Goal: Information Seeking & Learning: Learn about a topic

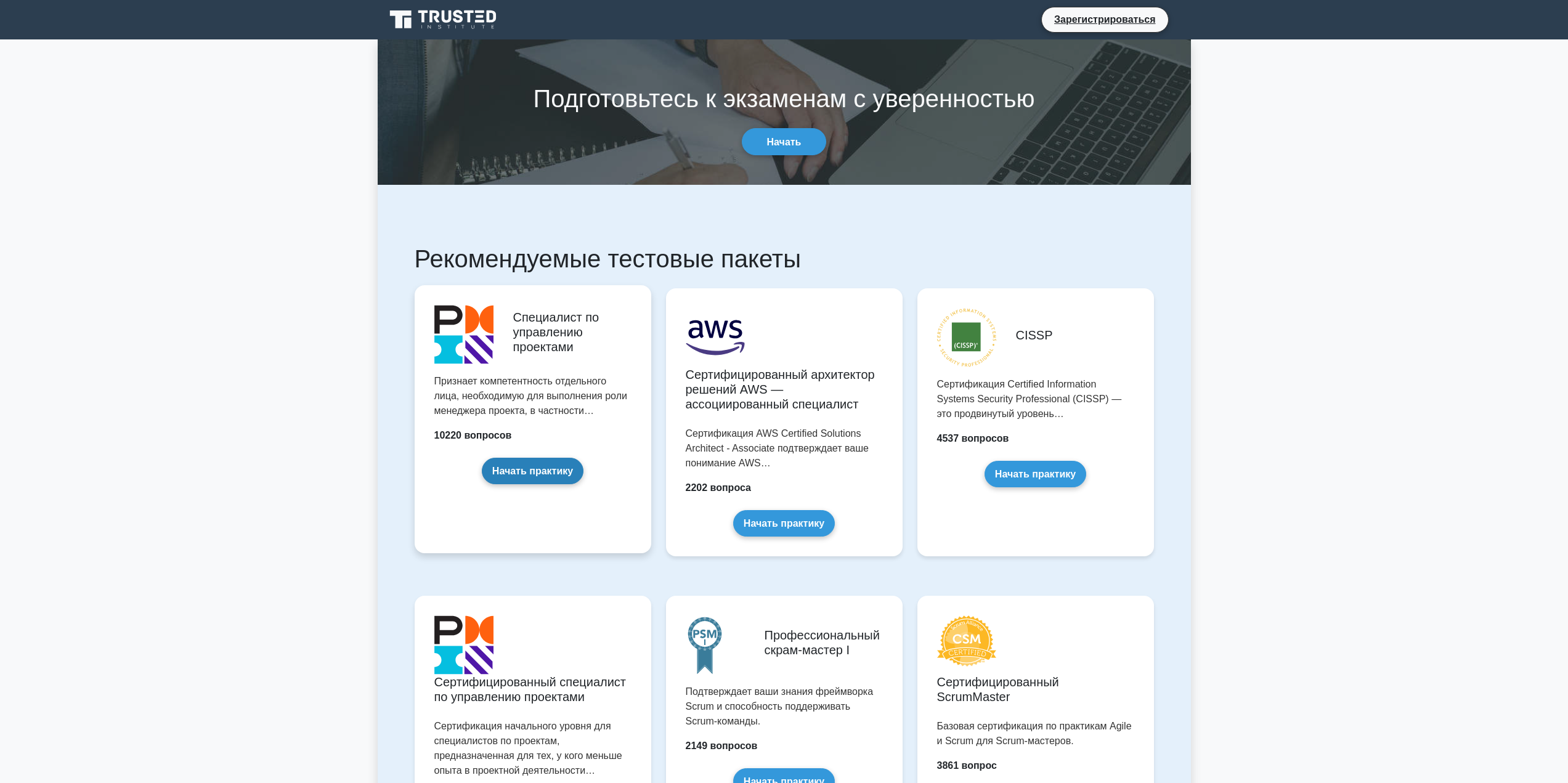
click at [538, 477] on link "Начать практику" at bounding box center [532, 470] width 102 height 26
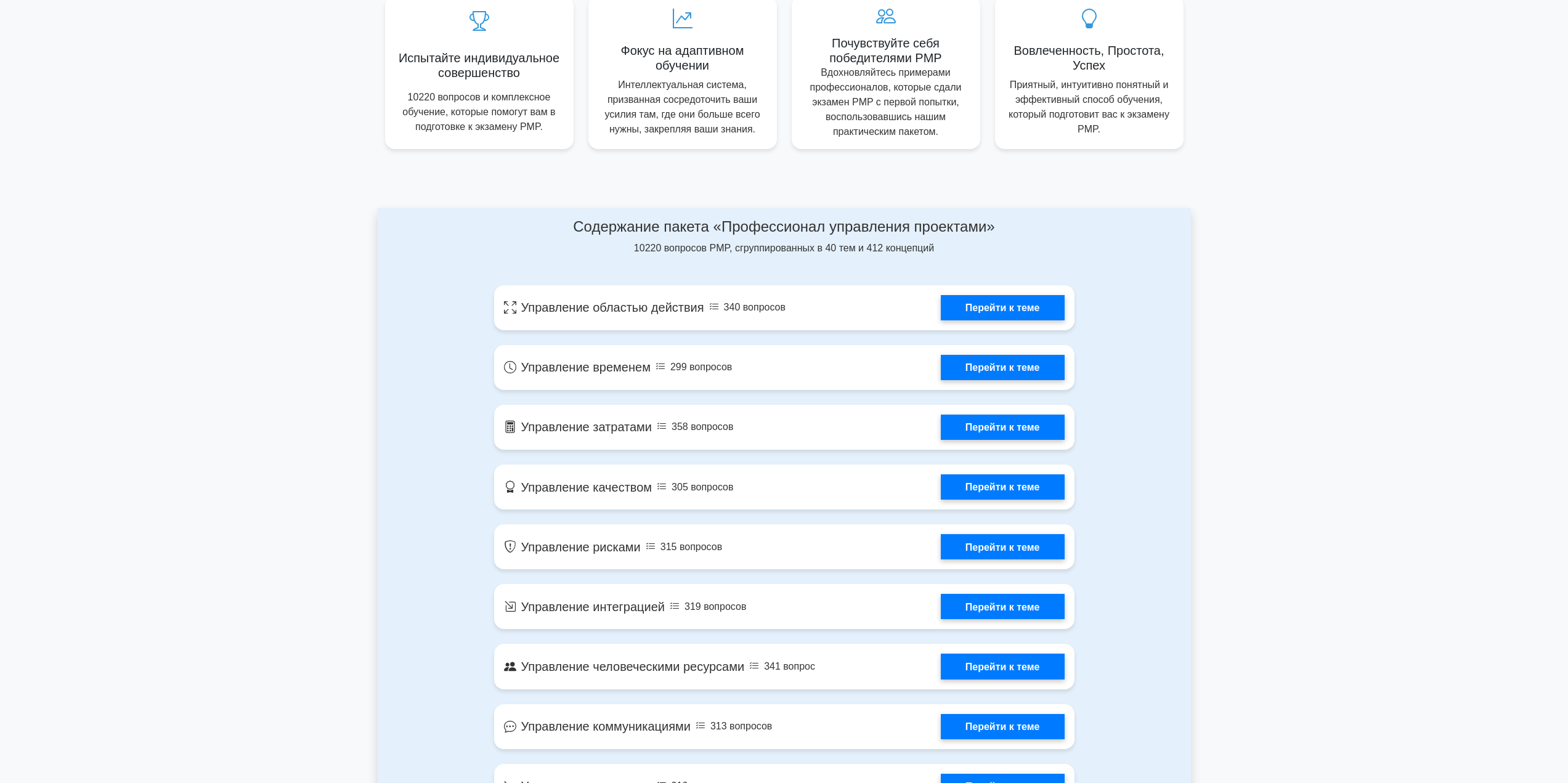
scroll to position [484, 0]
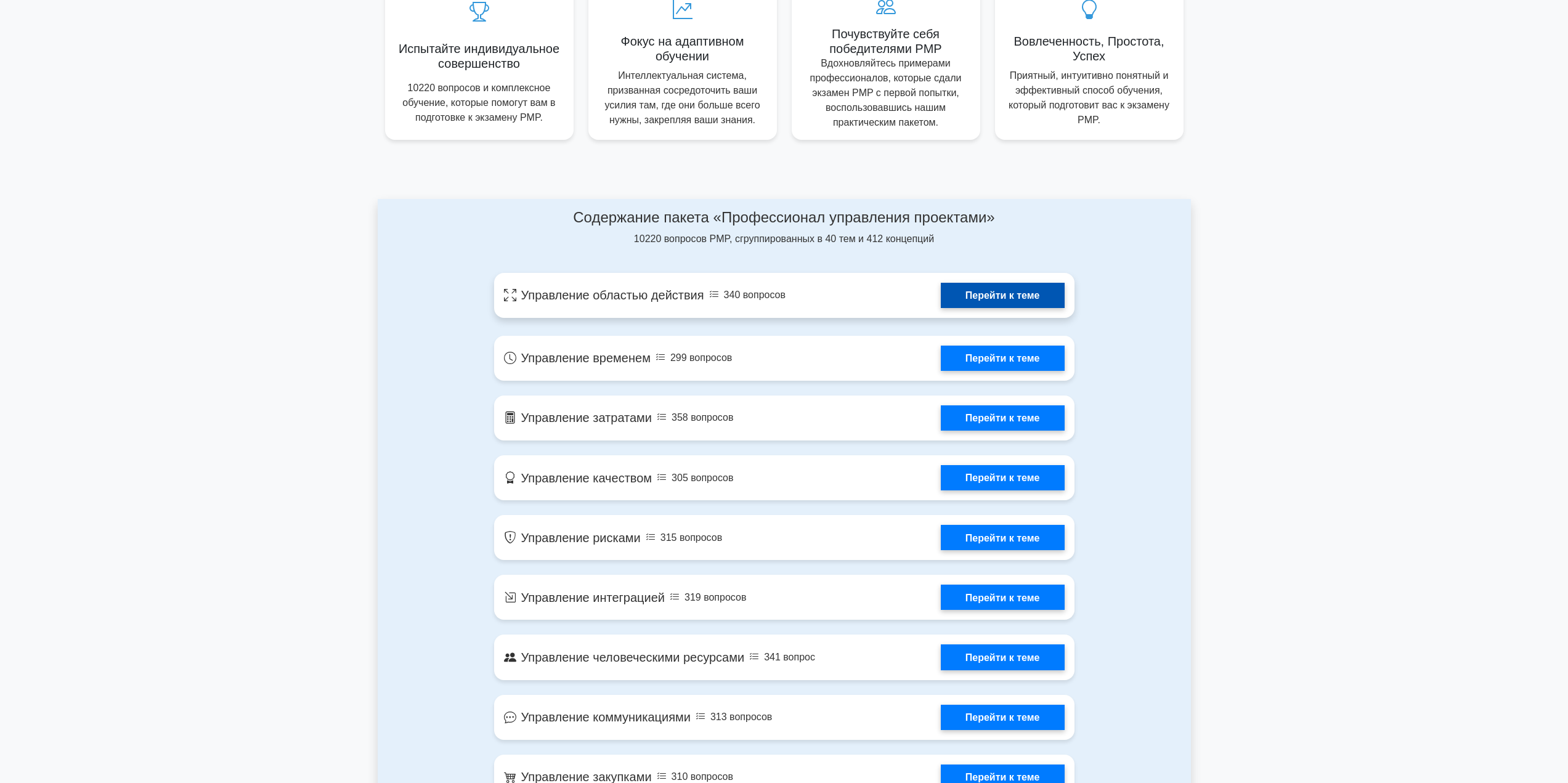
click at [1002, 302] on link "Перейти к теме" at bounding box center [1002, 296] width 123 height 25
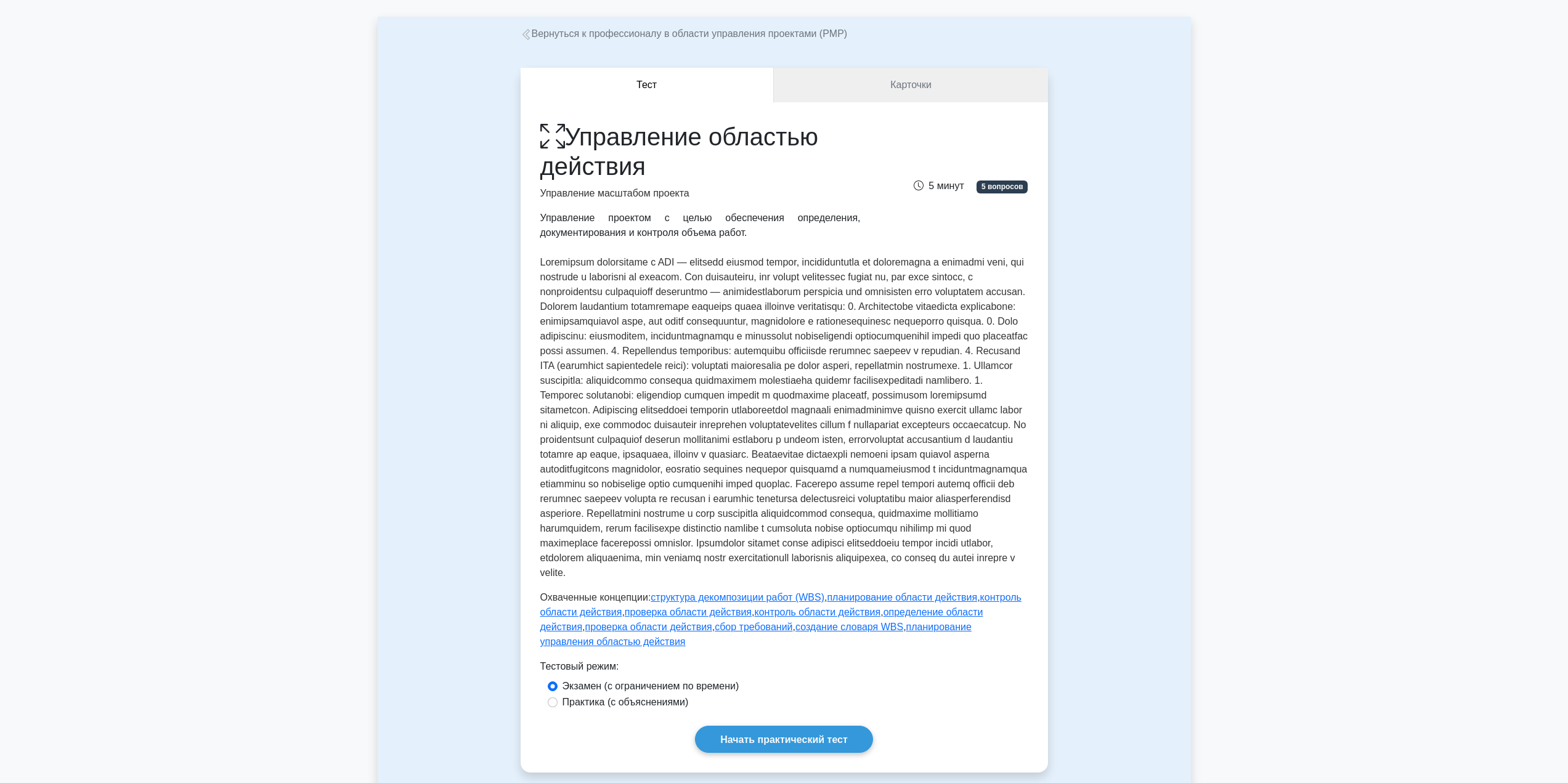
scroll to position [185, 0]
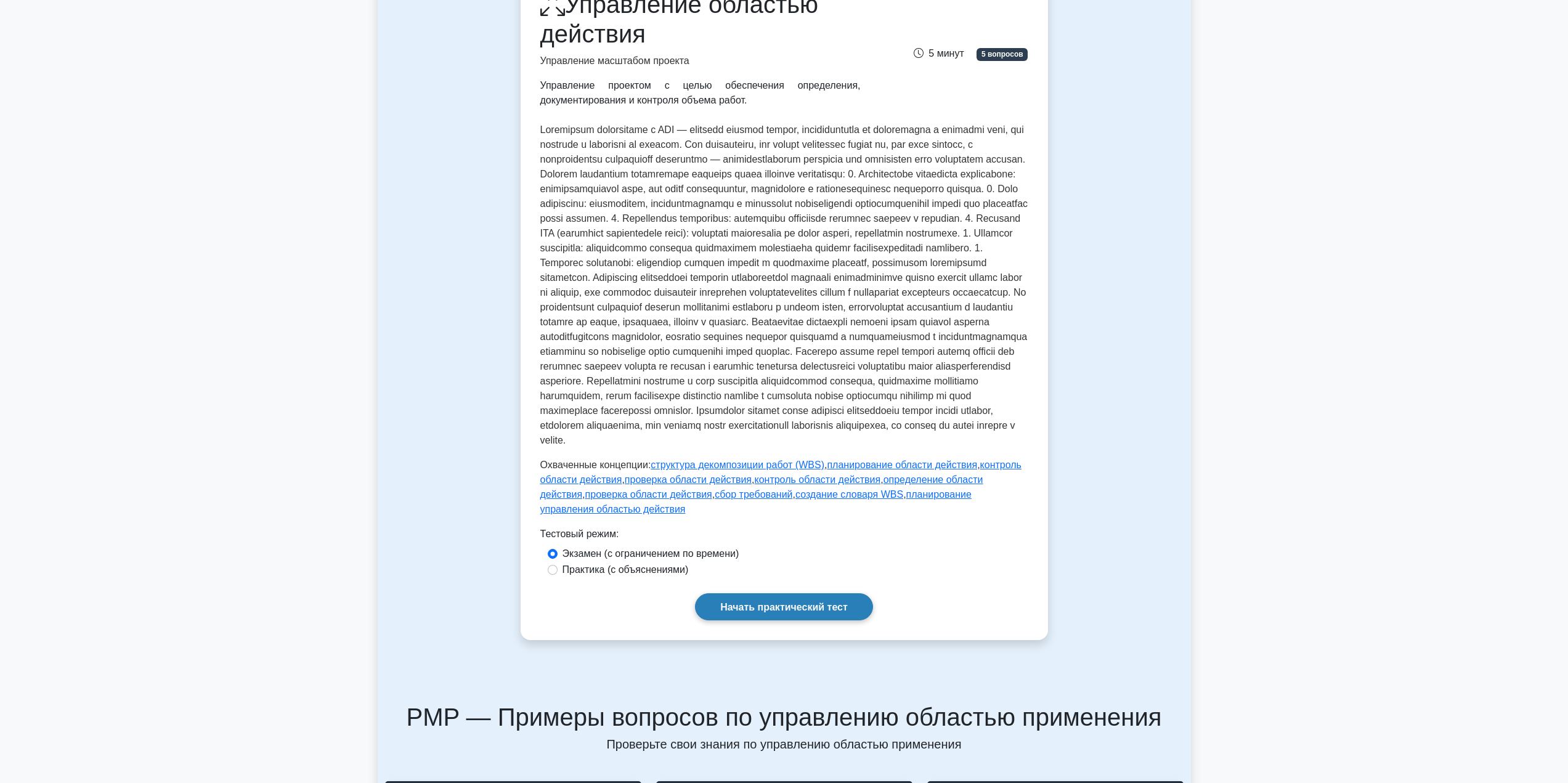
click at [748, 613] on font "Начать практический тест" at bounding box center [784, 607] width 128 height 11
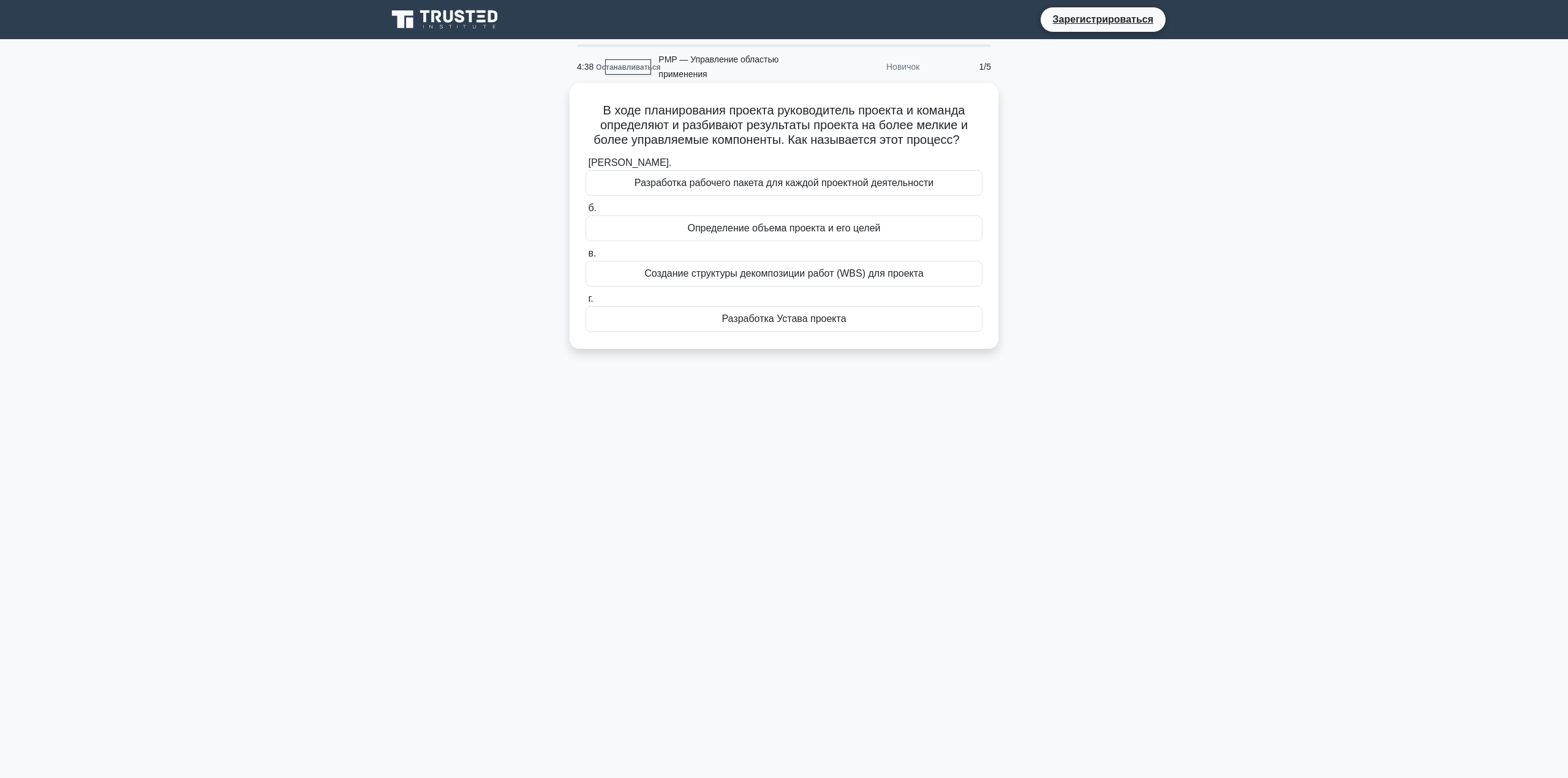
click at [775, 317] on font "Разработка Устава проекта" at bounding box center [784, 319] width 124 height 11
click at [586, 304] on input "г. Разработка Устава проекта" at bounding box center [586, 299] width 0 height 8
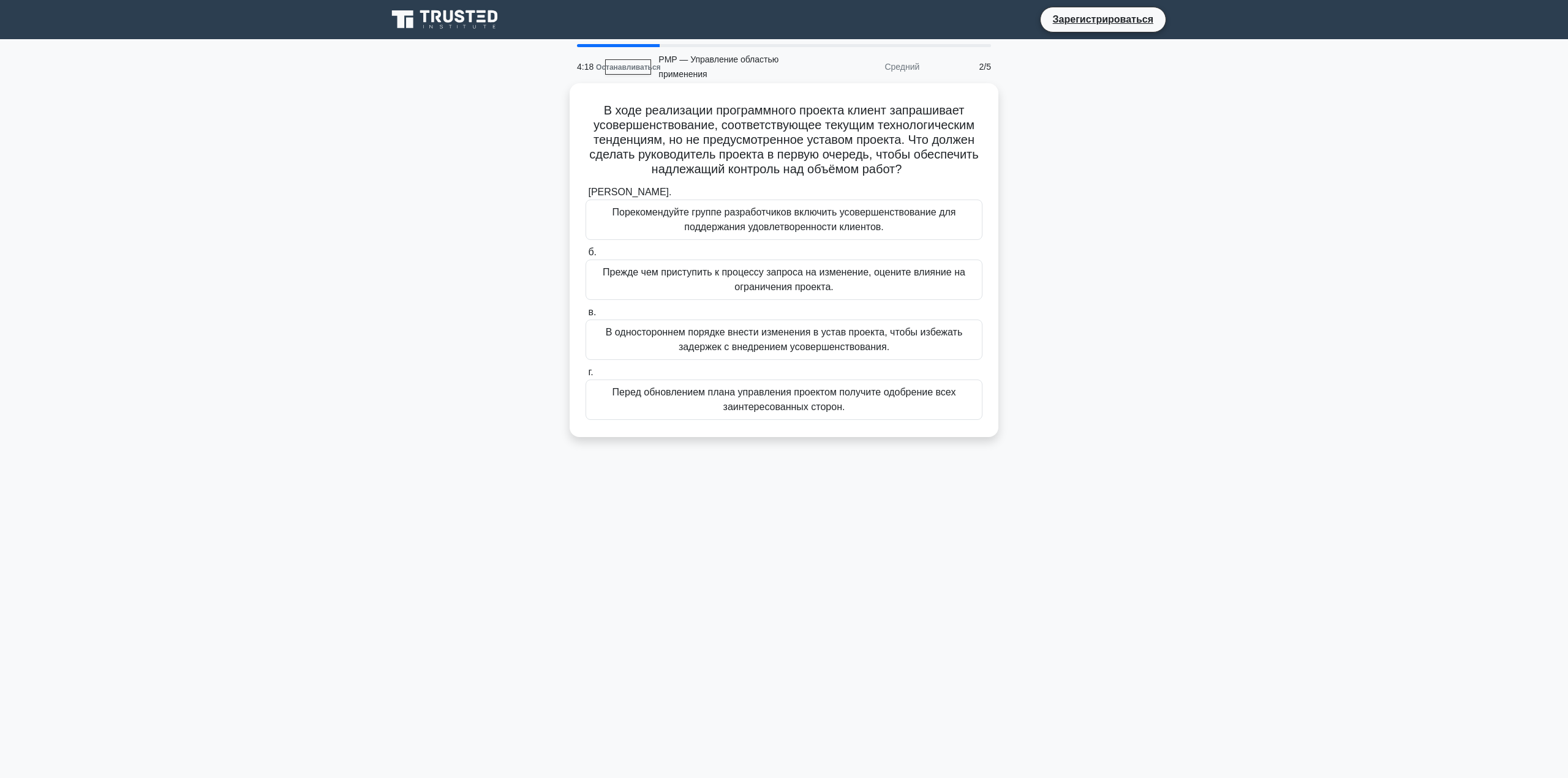
click at [818, 405] on font "Перед обновлением плана управления проектом получите одобрение всех заинтересов…" at bounding box center [784, 399] width 344 height 25
click at [586, 377] on input "г. Перед обновлением плана управления проектом получите одобрение всех заинтере…" at bounding box center [586, 372] width 0 height 8
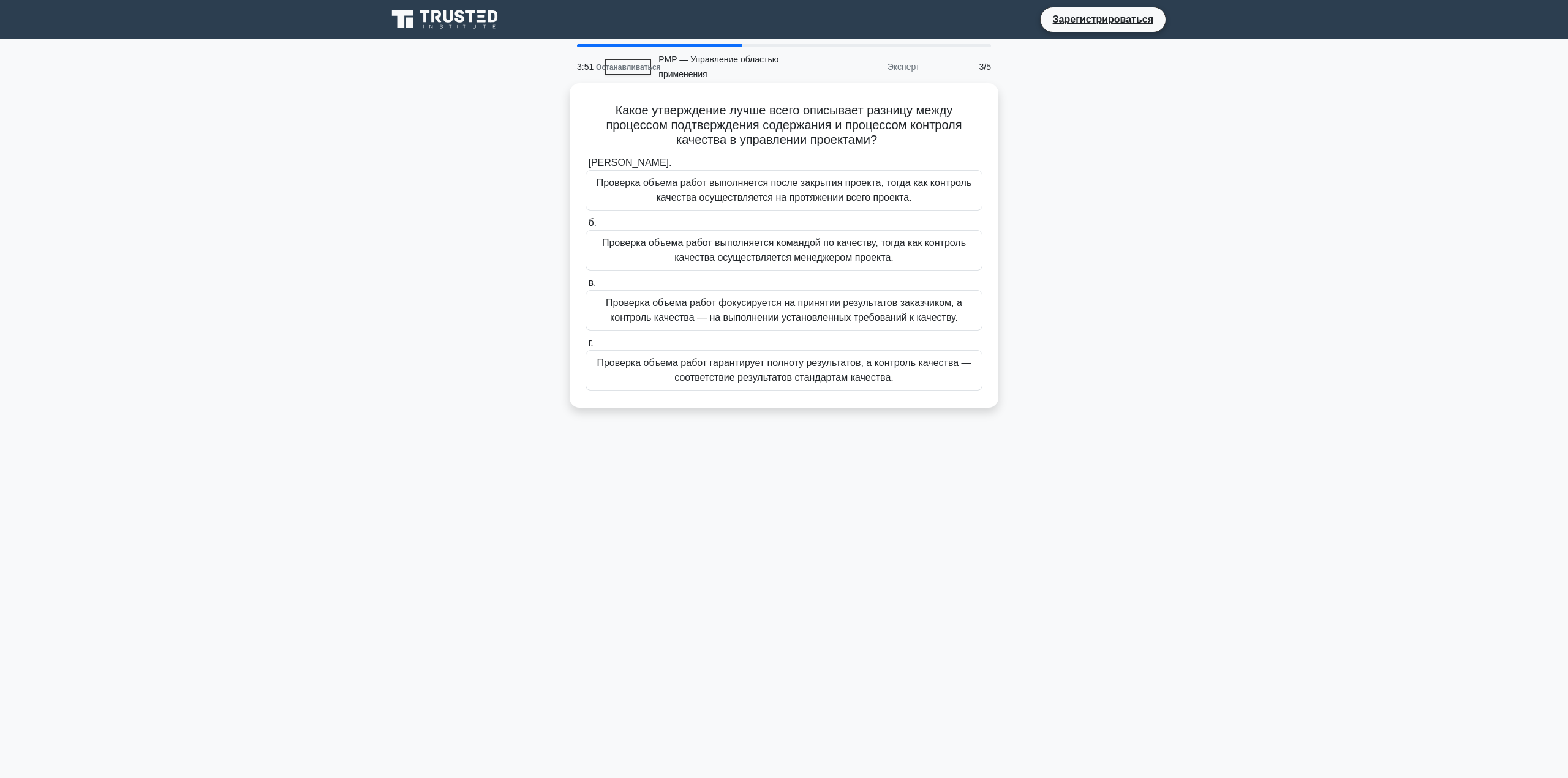
click at [825, 322] on font "Проверка объема работ фокусируется на принятии результатов заказчиком, а контро…" at bounding box center [784, 310] width 356 height 25
click at [586, 287] on input "в. Проверка объема работ фокусируется на принятии результатов заказчиком, а кон…" at bounding box center [586, 283] width 0 height 8
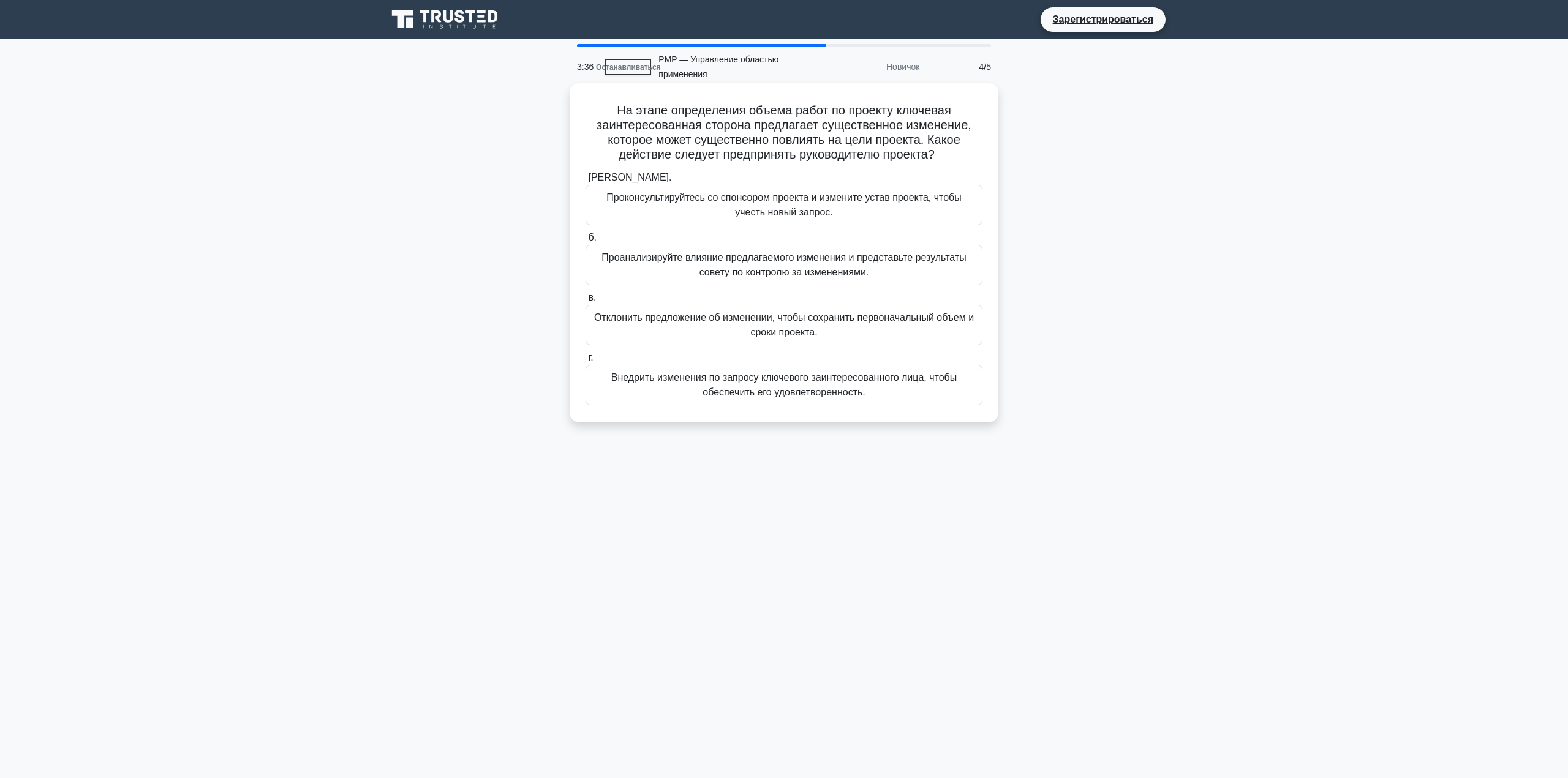
click at [918, 209] on font "Проконсультируйтесь со спонсором проекта и измените устав проекта, чтобы учесть…" at bounding box center [784, 205] width 386 height 30
click at [586, 182] on input "а. Проконсультируйтесь со спонсором проекта и измените устав проекта, чтобы уче…" at bounding box center [586, 177] width 0 height 8
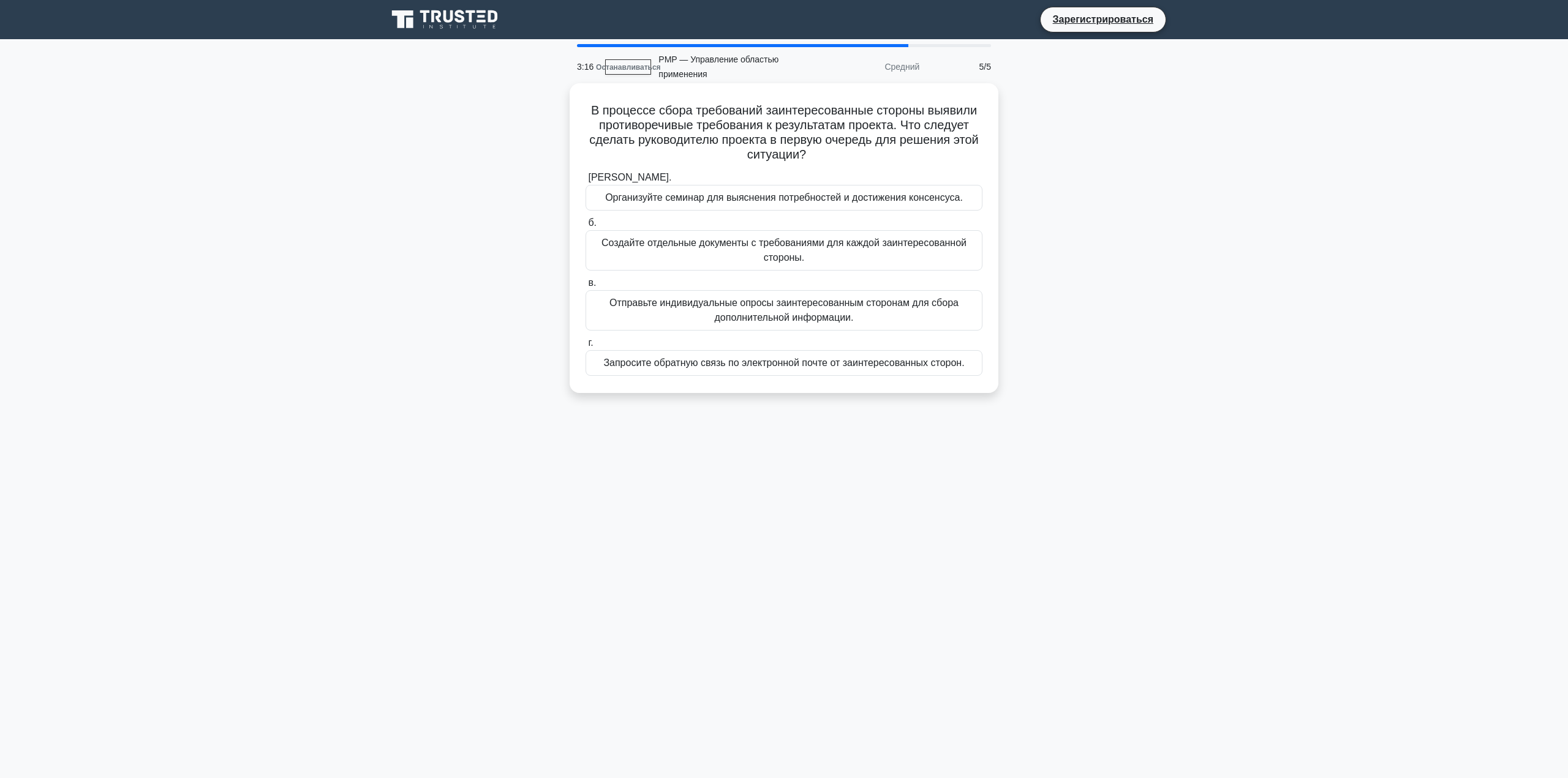
click at [954, 359] on font "Запросите обратную связь по электронной почте от заинтересованных сторон." at bounding box center [784, 363] width 361 height 11
click at [586, 347] on input "г. Запросите обратную связь по электронной почте от заинтересованных сторон." at bounding box center [586, 343] width 0 height 8
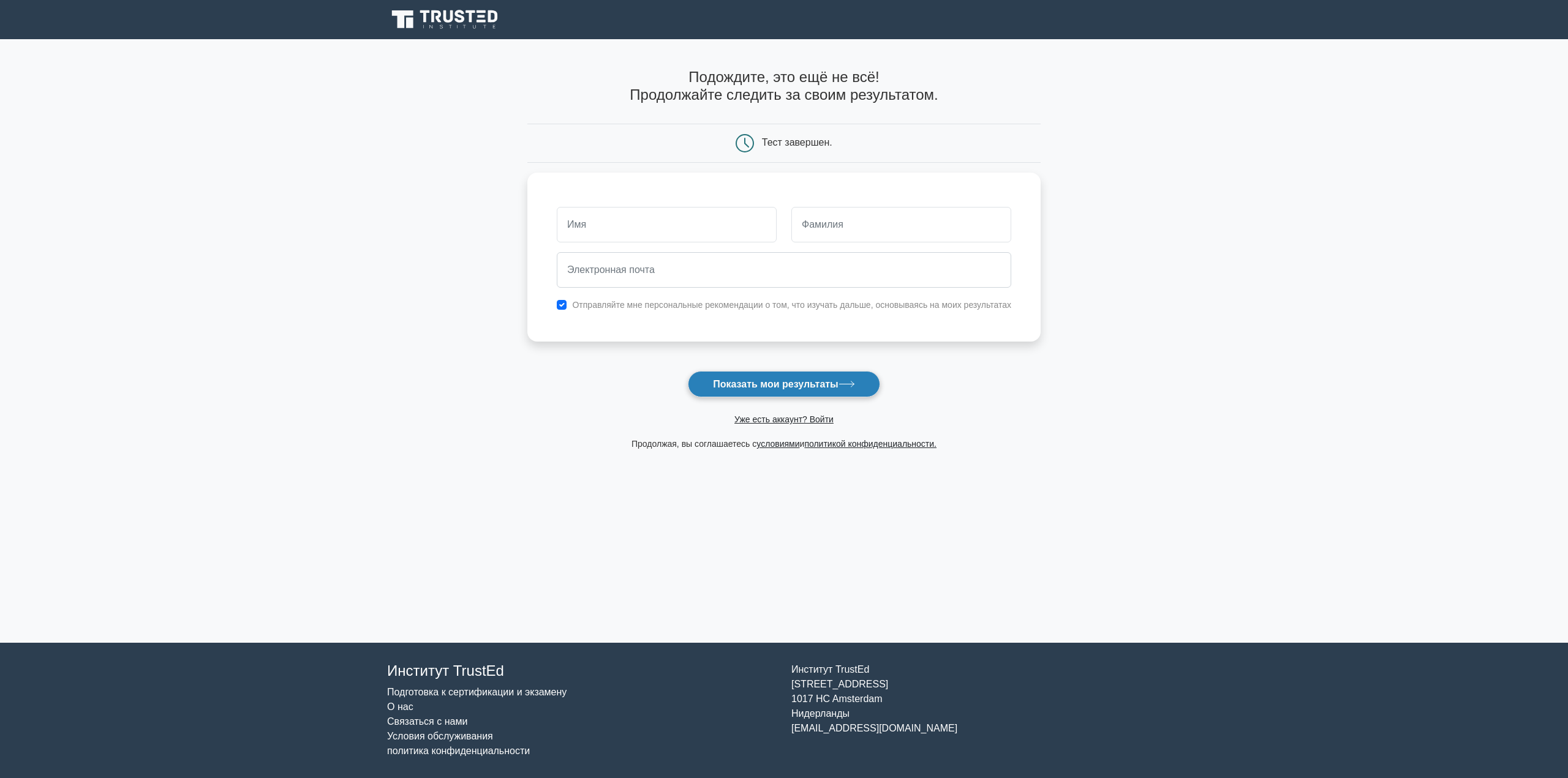
click at [799, 380] on font "Показать мои результаты" at bounding box center [775, 384] width 125 height 11
click at [649, 223] on input "text" at bounding box center [667, 222] width 220 height 36
type input "[PERSON_NAME]"
click at [876, 228] on input "text" at bounding box center [902, 222] width 220 height 36
type input "Т"
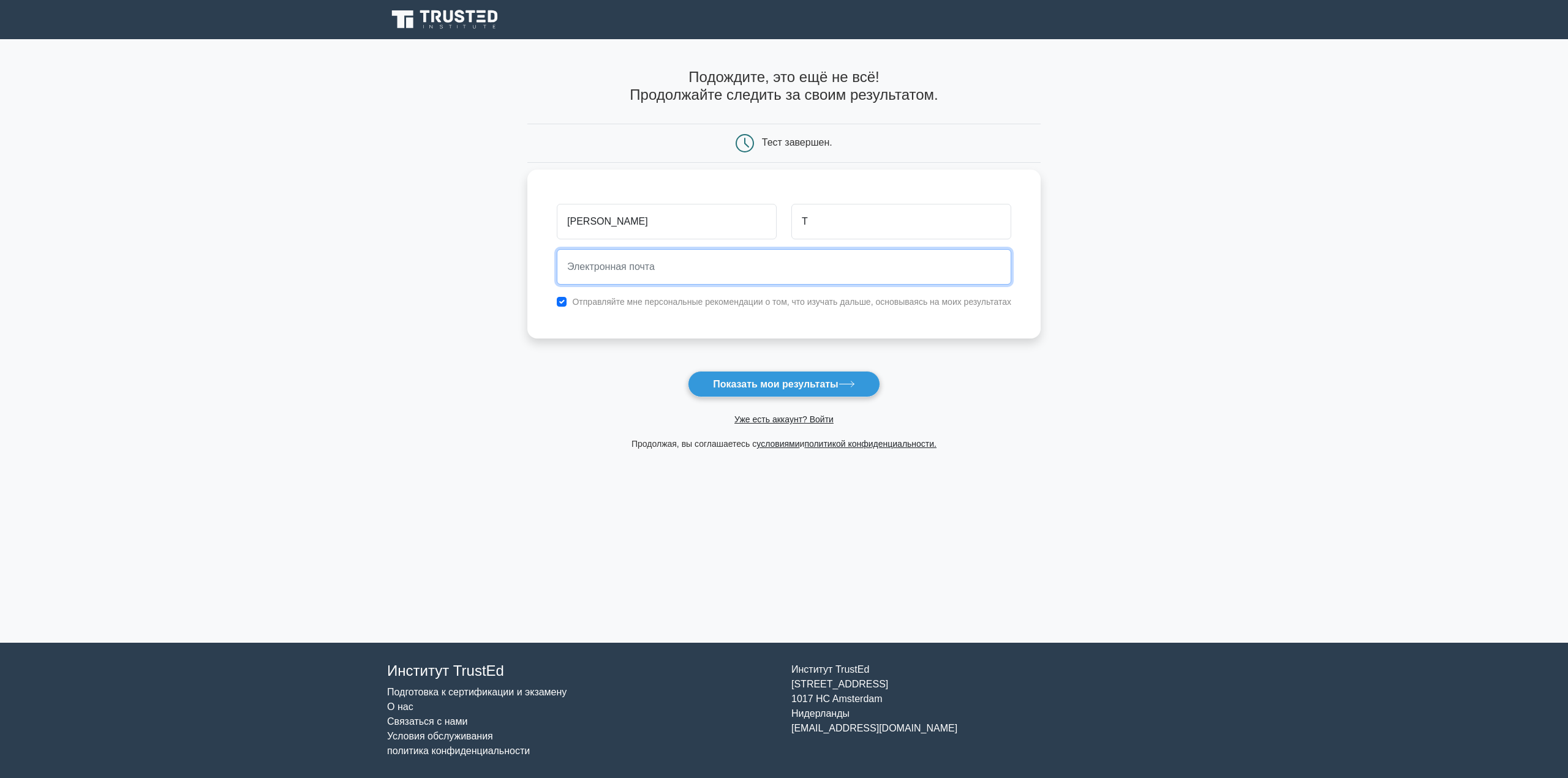
click at [687, 265] on input "email" at bounding box center [784, 267] width 455 height 36
type input "[EMAIL_ADDRESS][DOMAIN_NAME]"
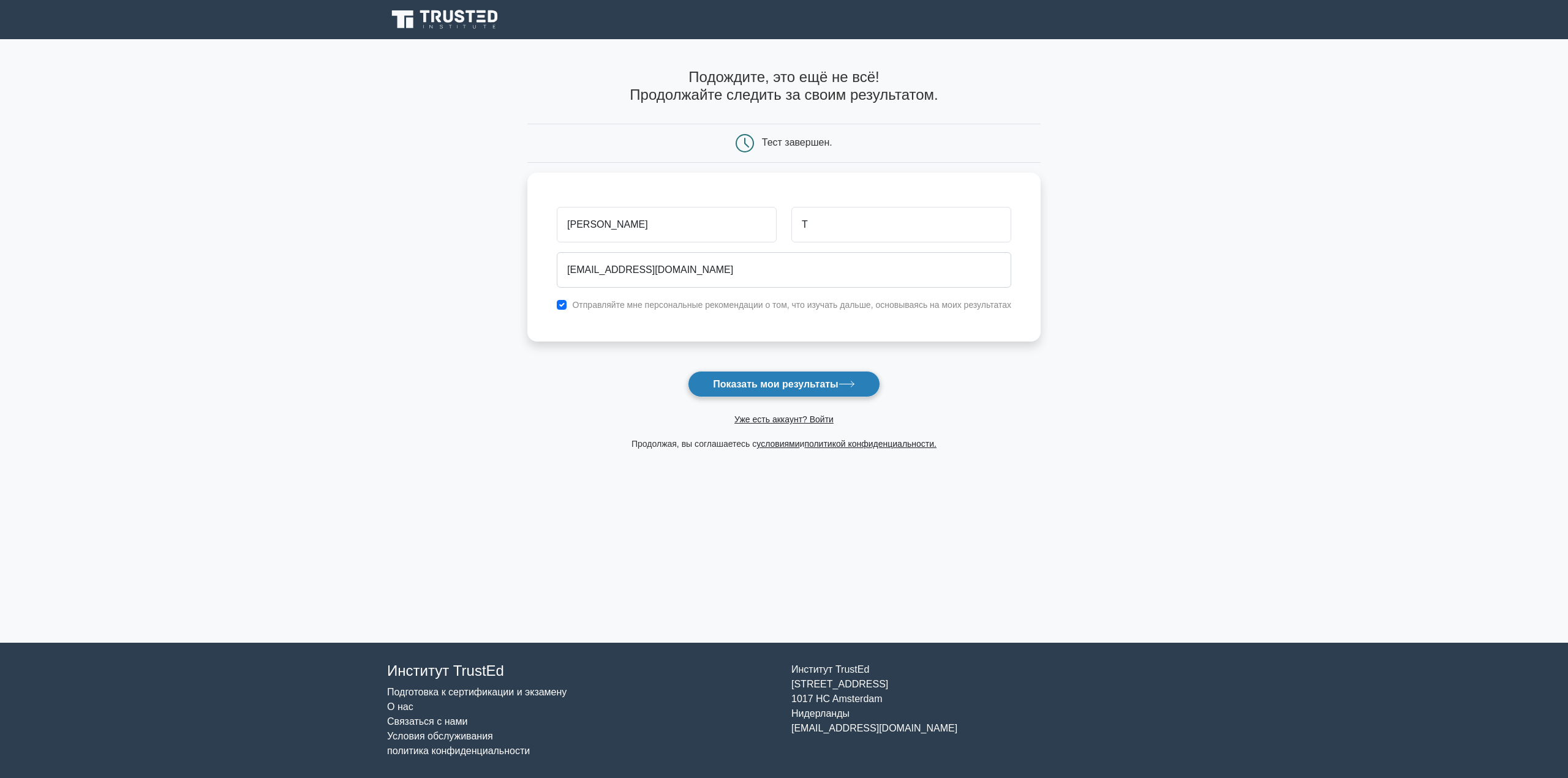
click at [787, 383] on font "Показать мои результаты" at bounding box center [775, 384] width 125 height 11
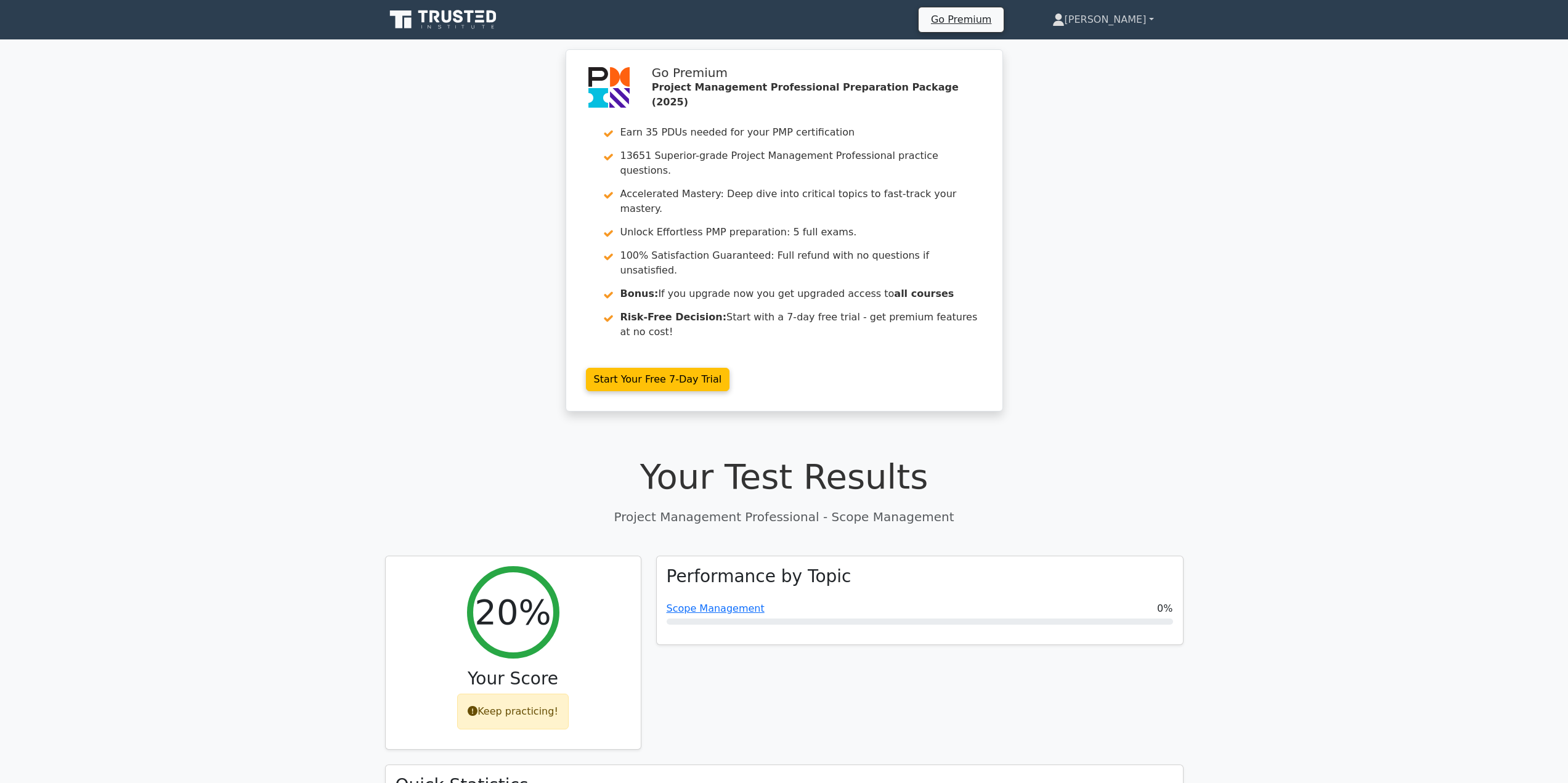
click at [1151, 23] on link "[PERSON_NAME]" at bounding box center [1102, 19] width 161 height 24
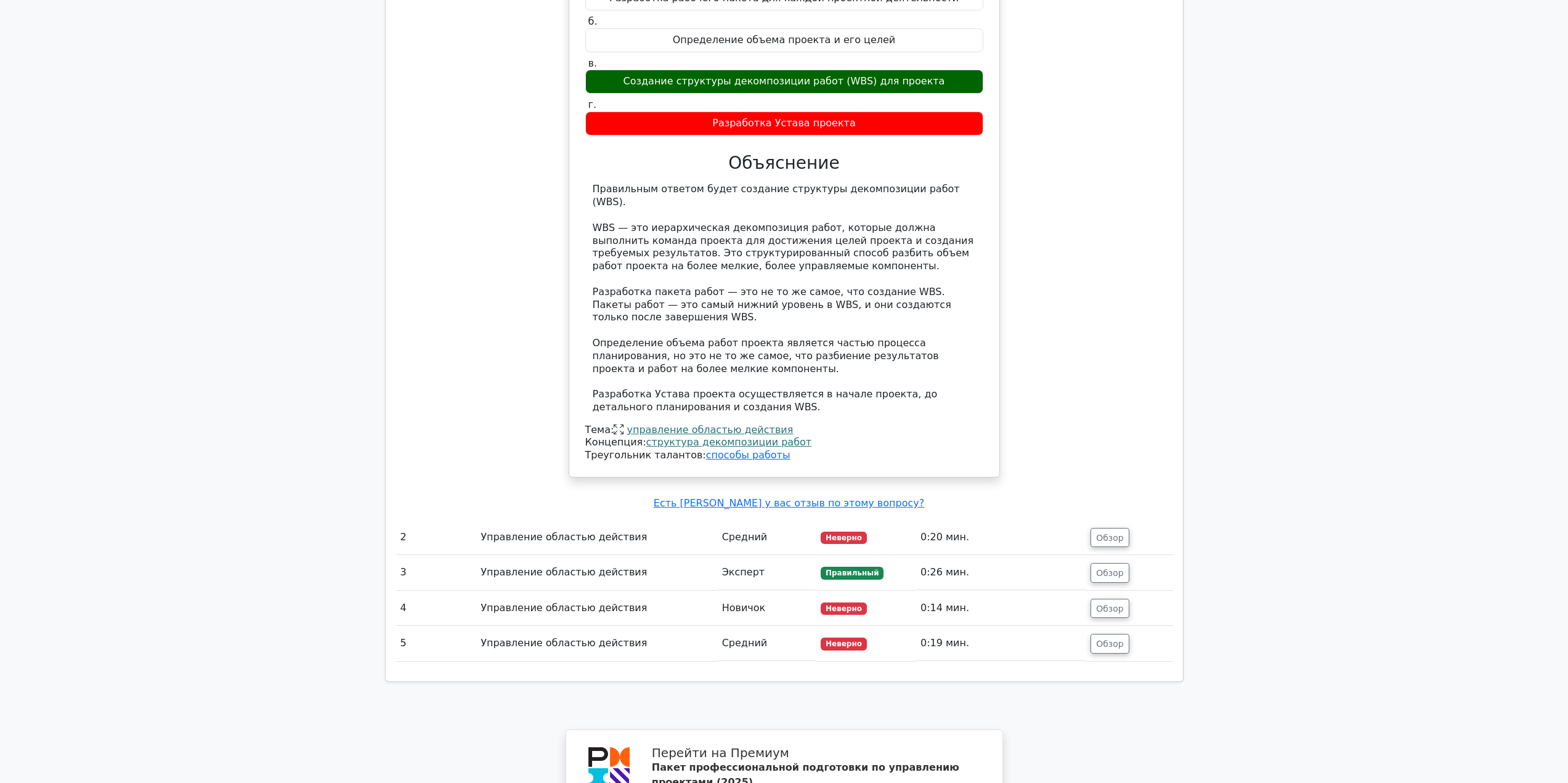
scroll to position [1294, 0]
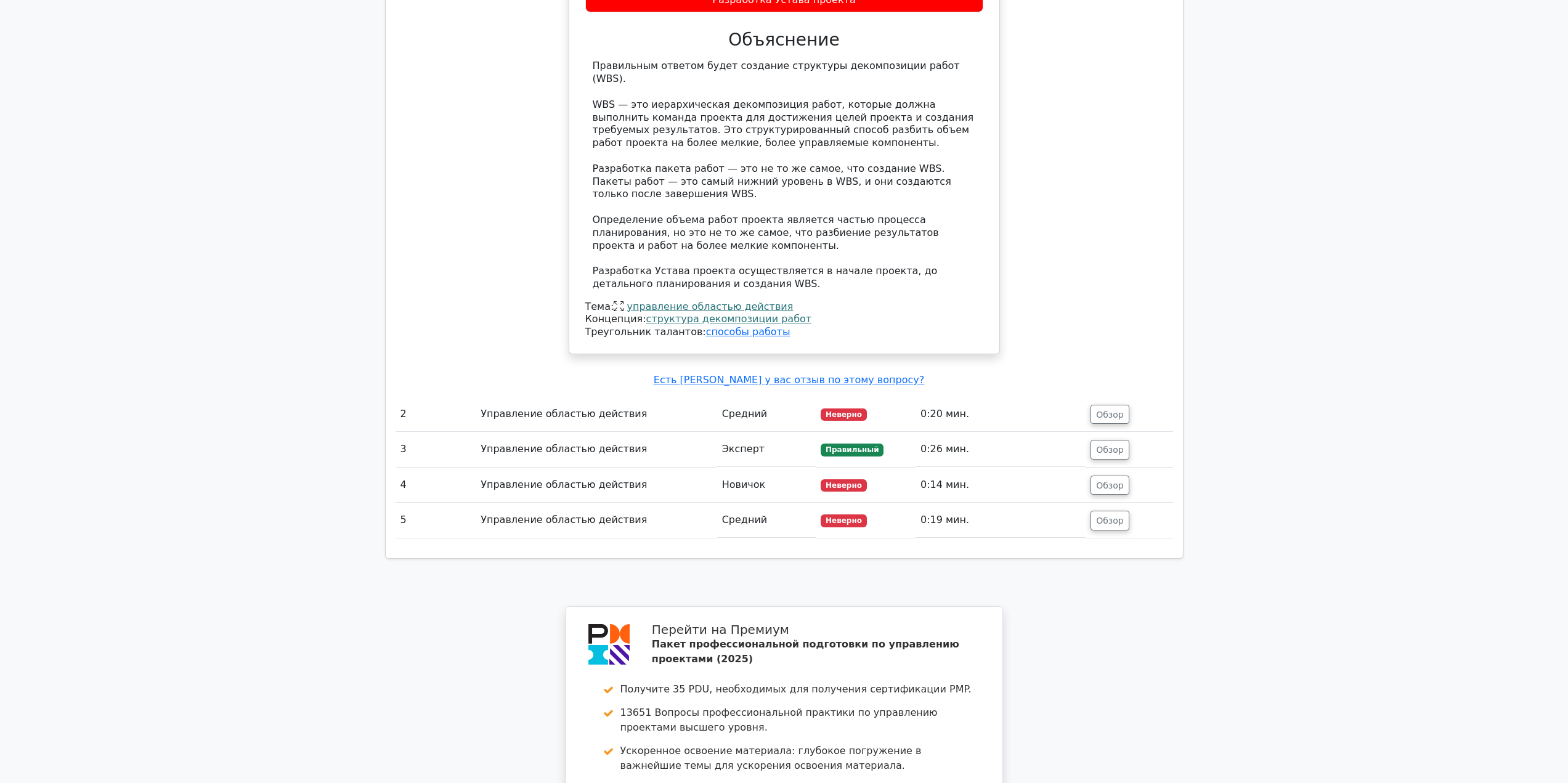
click at [747, 443] on font "Эксперт" at bounding box center [743, 449] width 42 height 12
click at [1094, 440] on button "Обзор" at bounding box center [1110, 450] width 39 height 20
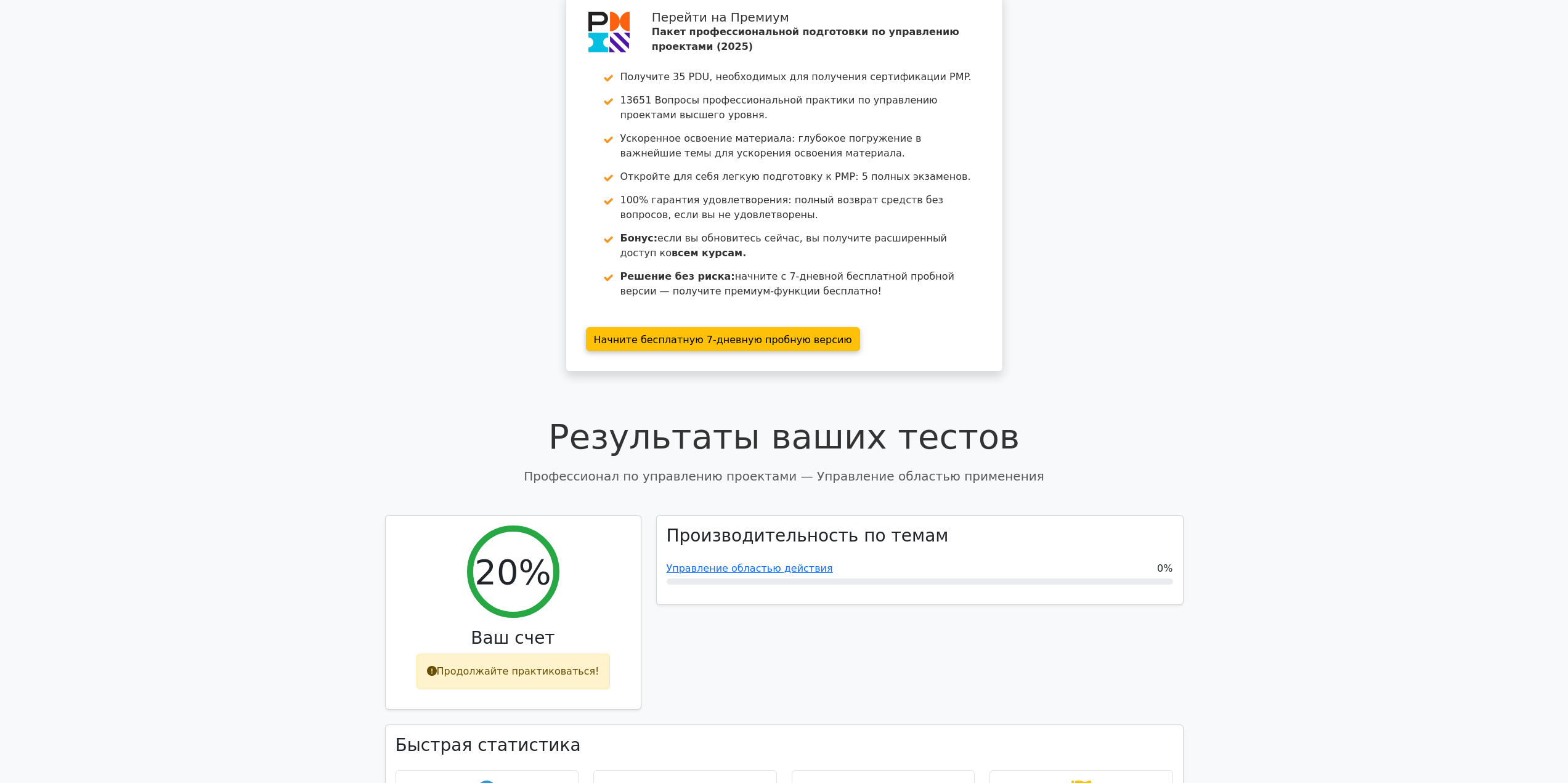
scroll to position [0, 0]
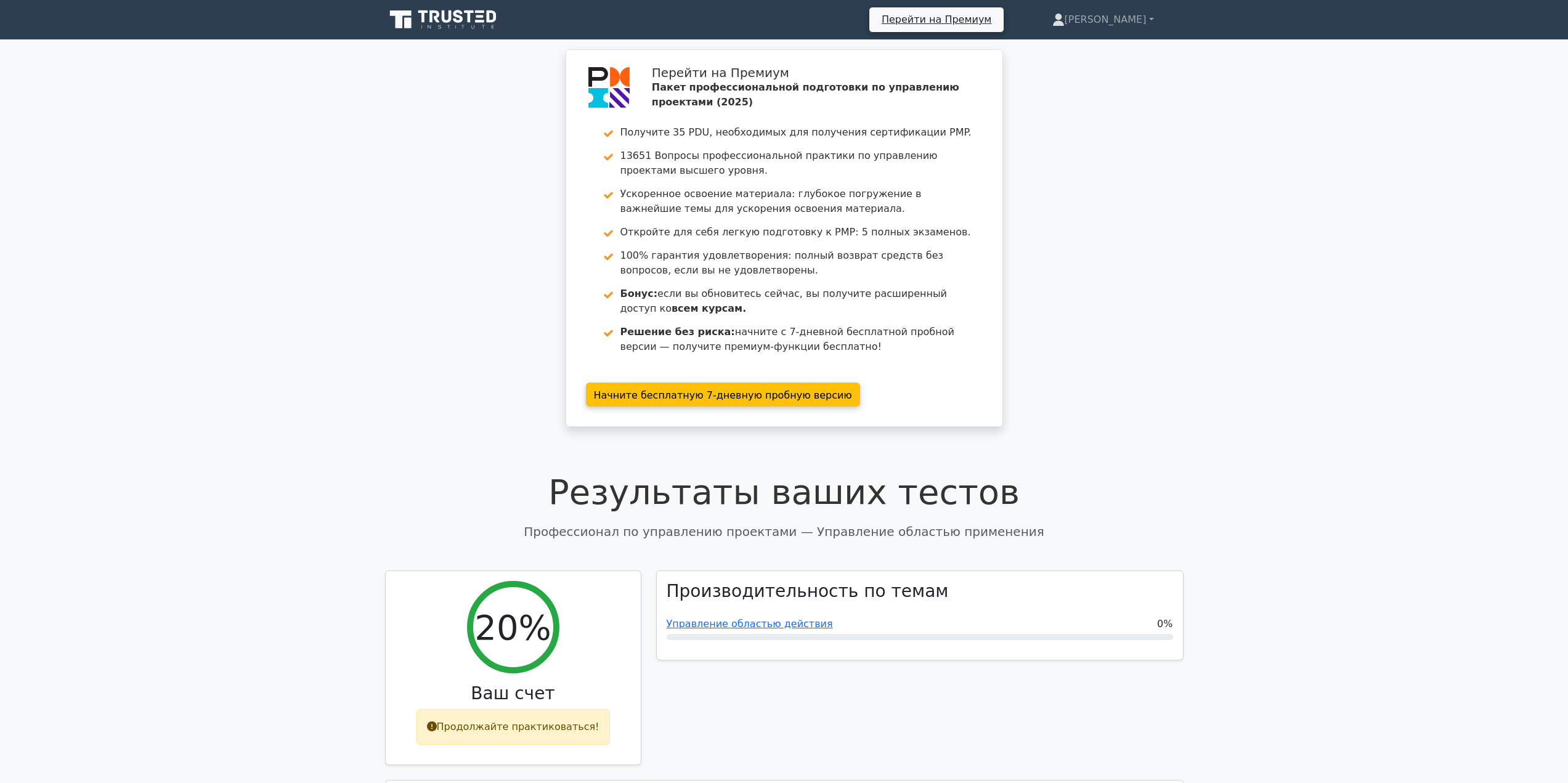
click at [430, 14] on icon at bounding box center [443, 20] width 118 height 23
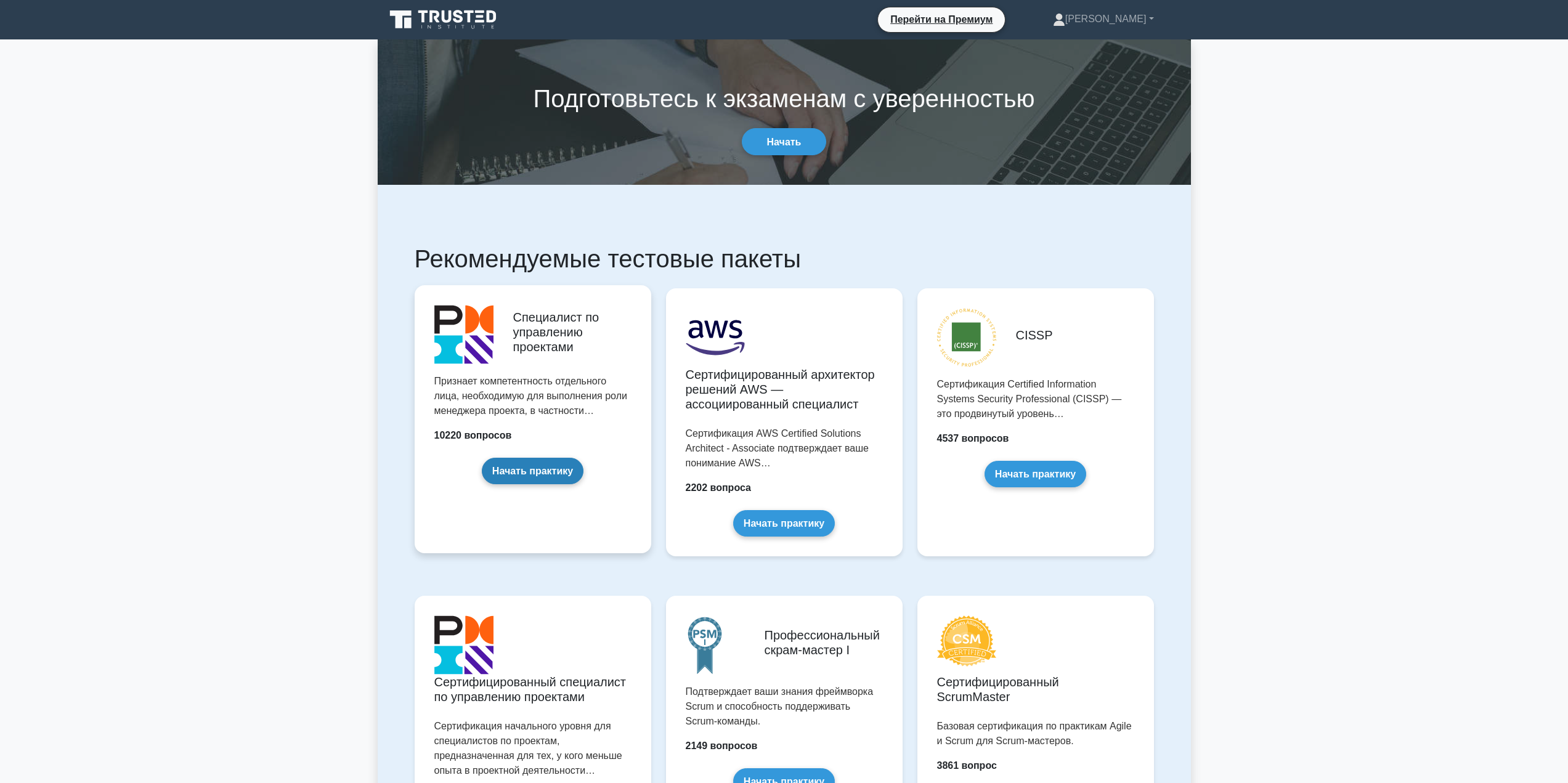
click at [549, 465] on link "Начать практику" at bounding box center [532, 470] width 102 height 26
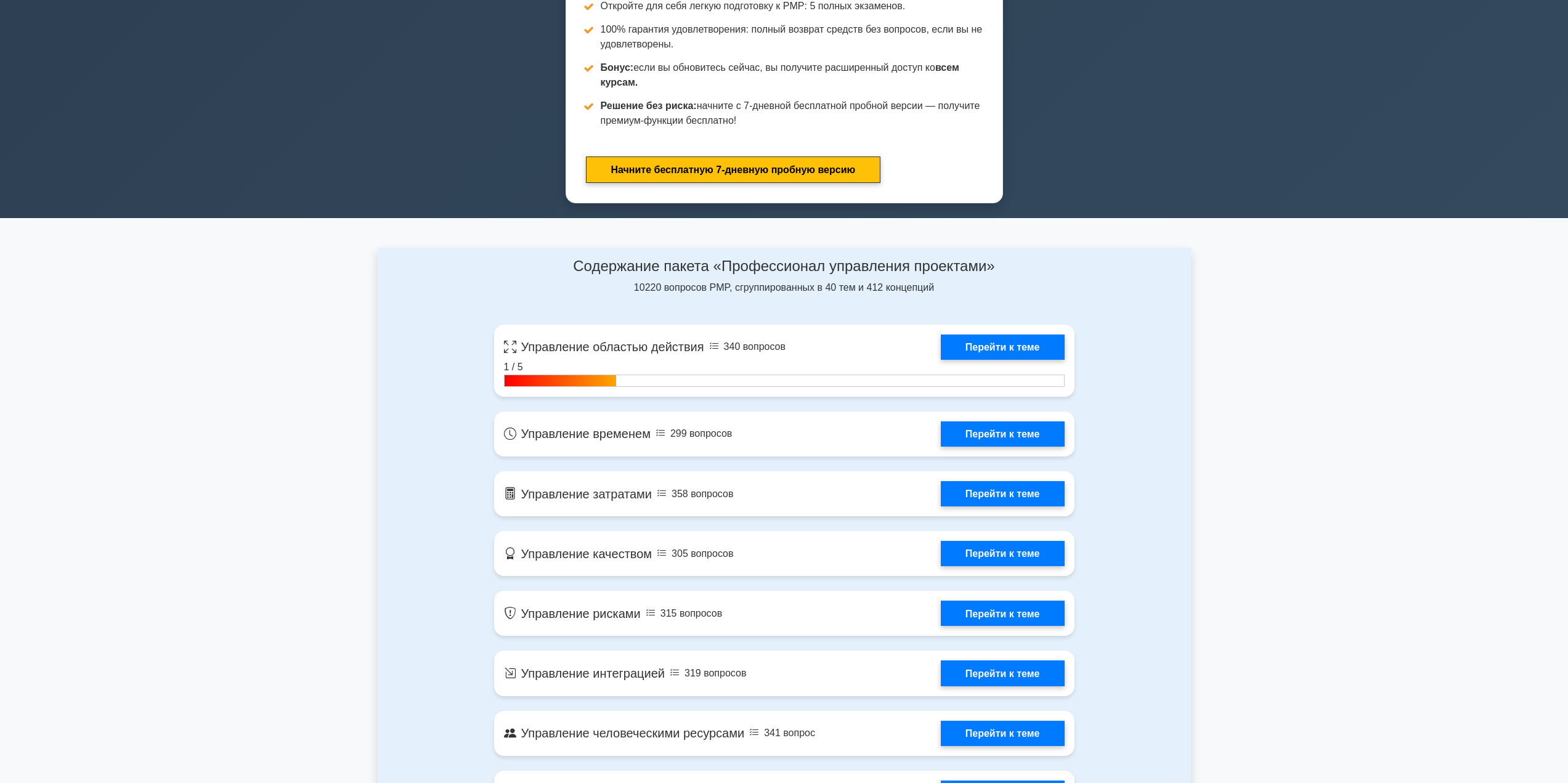
scroll to position [801, 0]
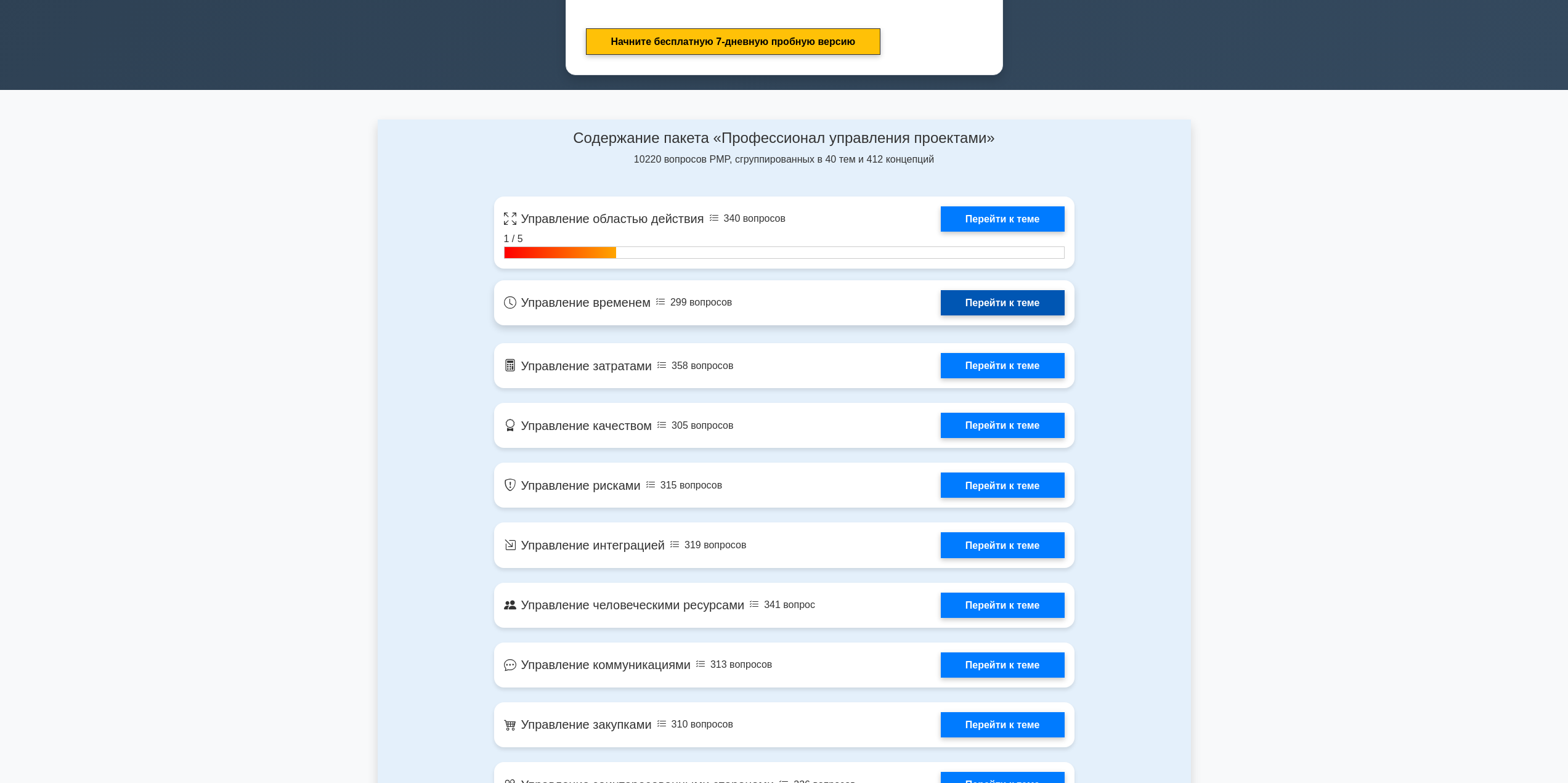
click at [940, 301] on link "Перейти к теме" at bounding box center [1002, 303] width 123 height 25
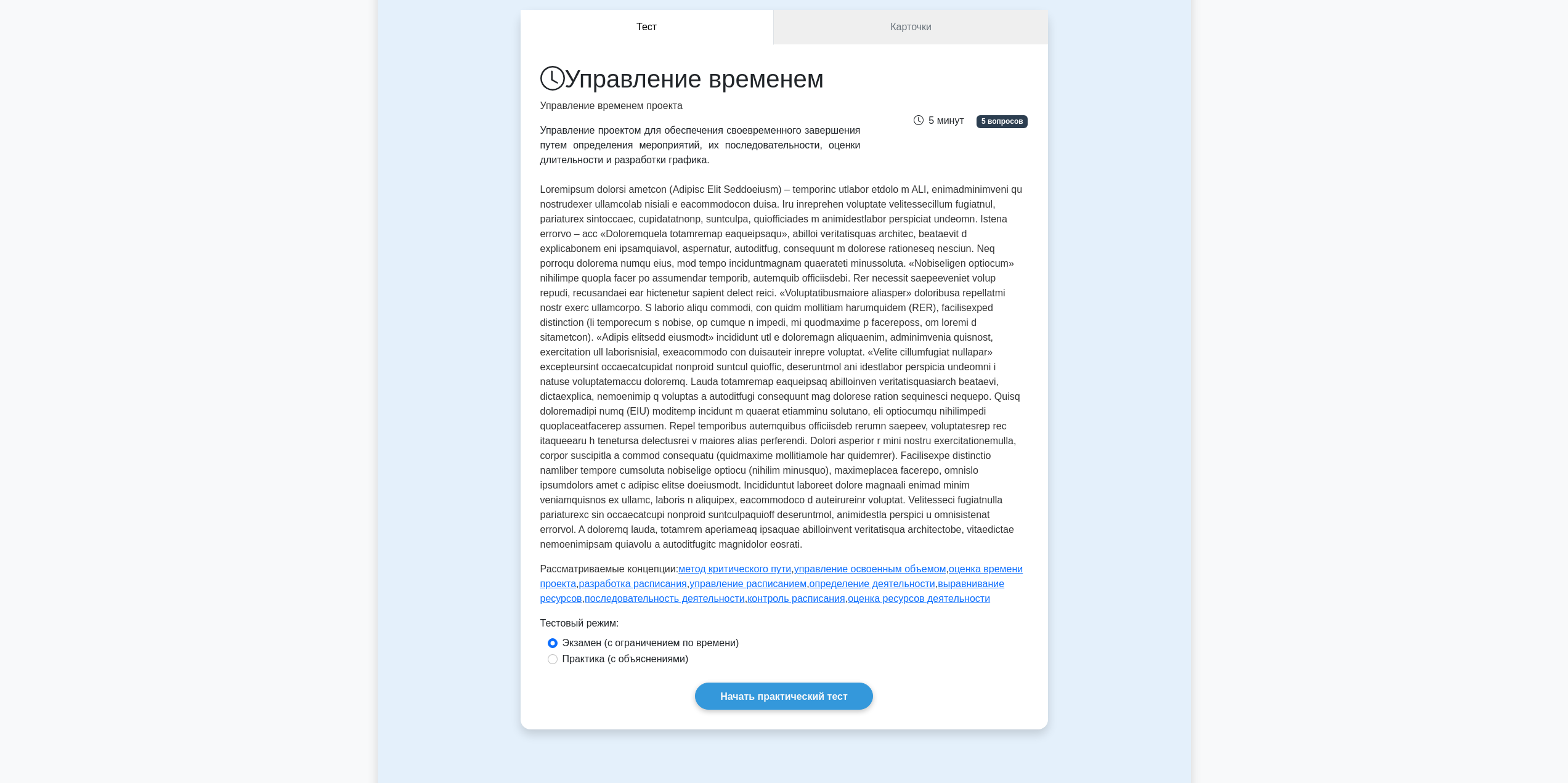
scroll to position [308, 0]
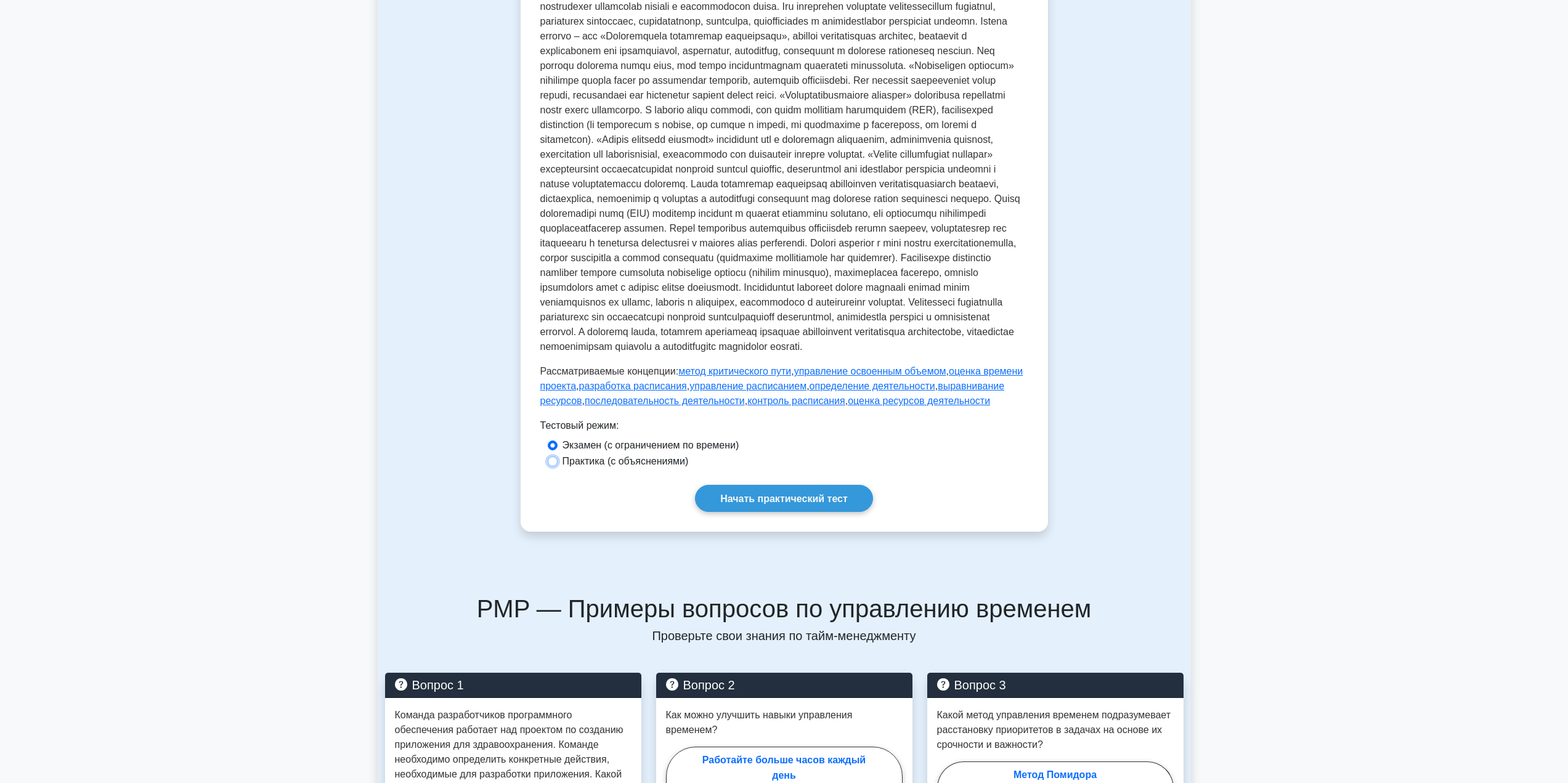
click at [555, 467] on input "Практика (с объяснениями)" at bounding box center [552, 461] width 10 height 10
radio input "true"
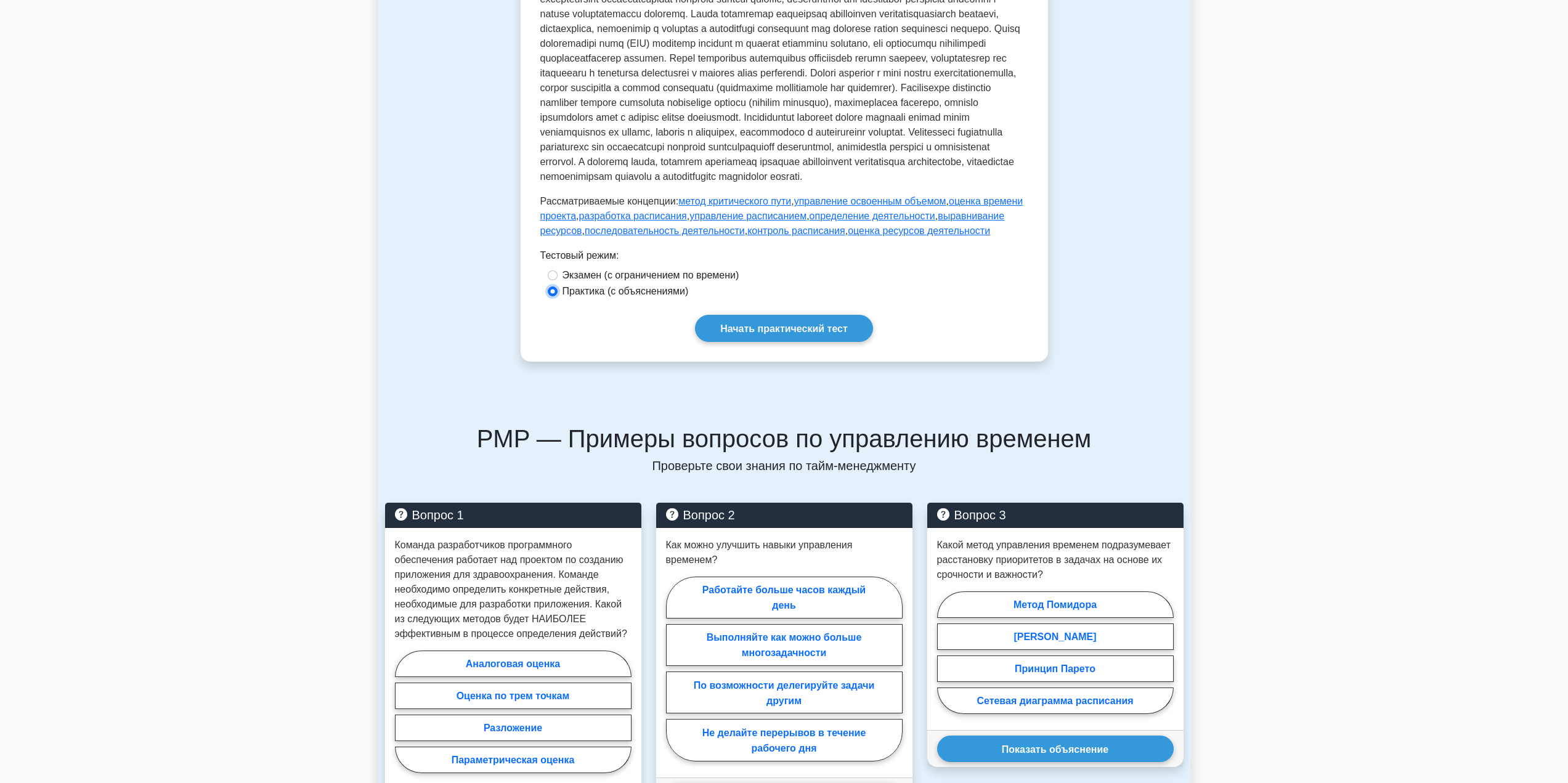
scroll to position [740, 0]
